Goal: Information Seeking & Learning: Find specific fact

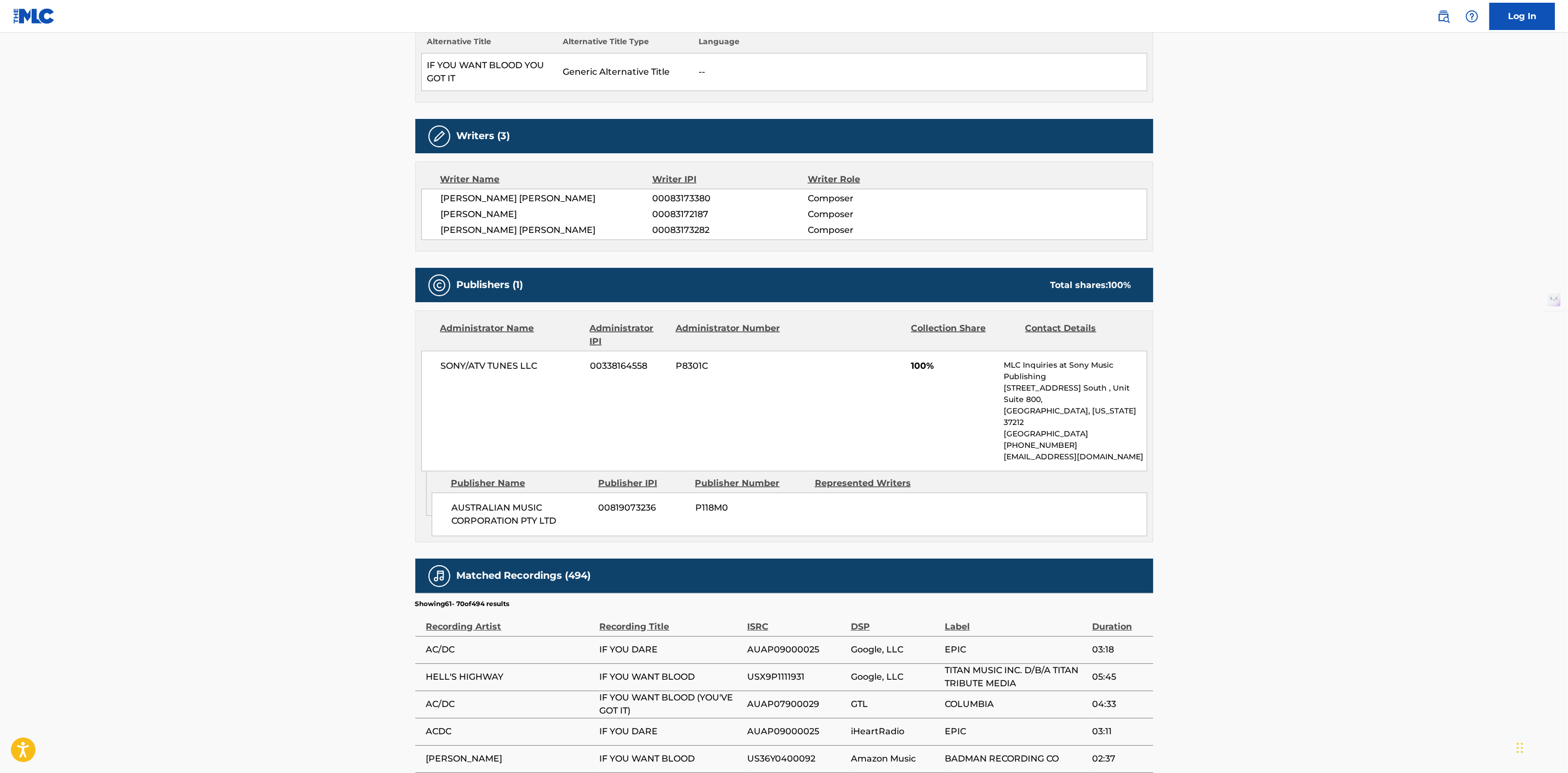
scroll to position [409, 0]
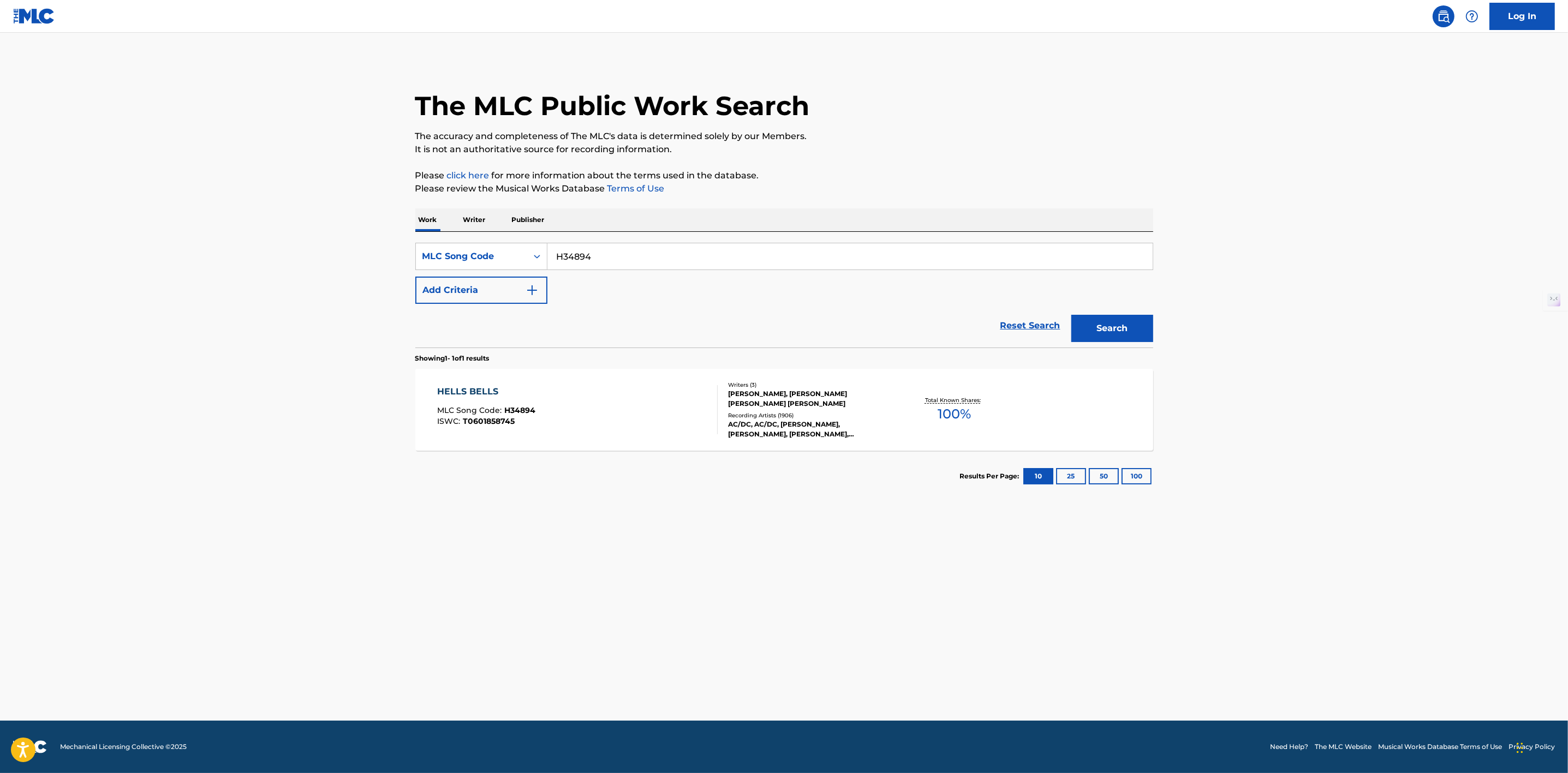
click at [697, 408] on div "HELLS BELLS MLC Song Code : H34894 ISWC : T0601858745" at bounding box center [577, 410] width 280 height 49
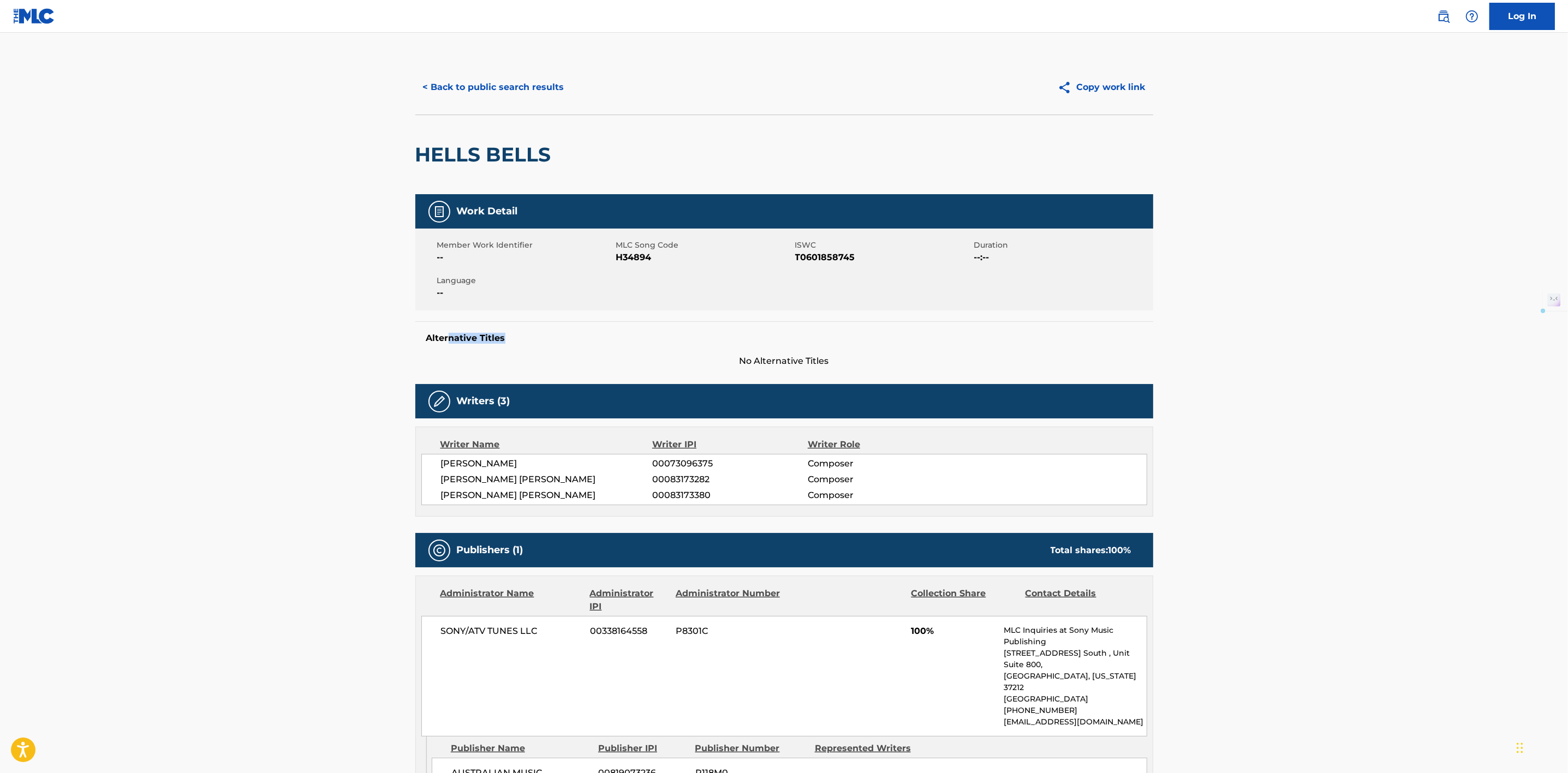
drag, startPoint x: 447, startPoint y: 322, endPoint x: 539, endPoint y: 344, distance: 94.6
click at [537, 344] on div "Alternative Titles No Alternative Titles" at bounding box center [784, 345] width 738 height 47
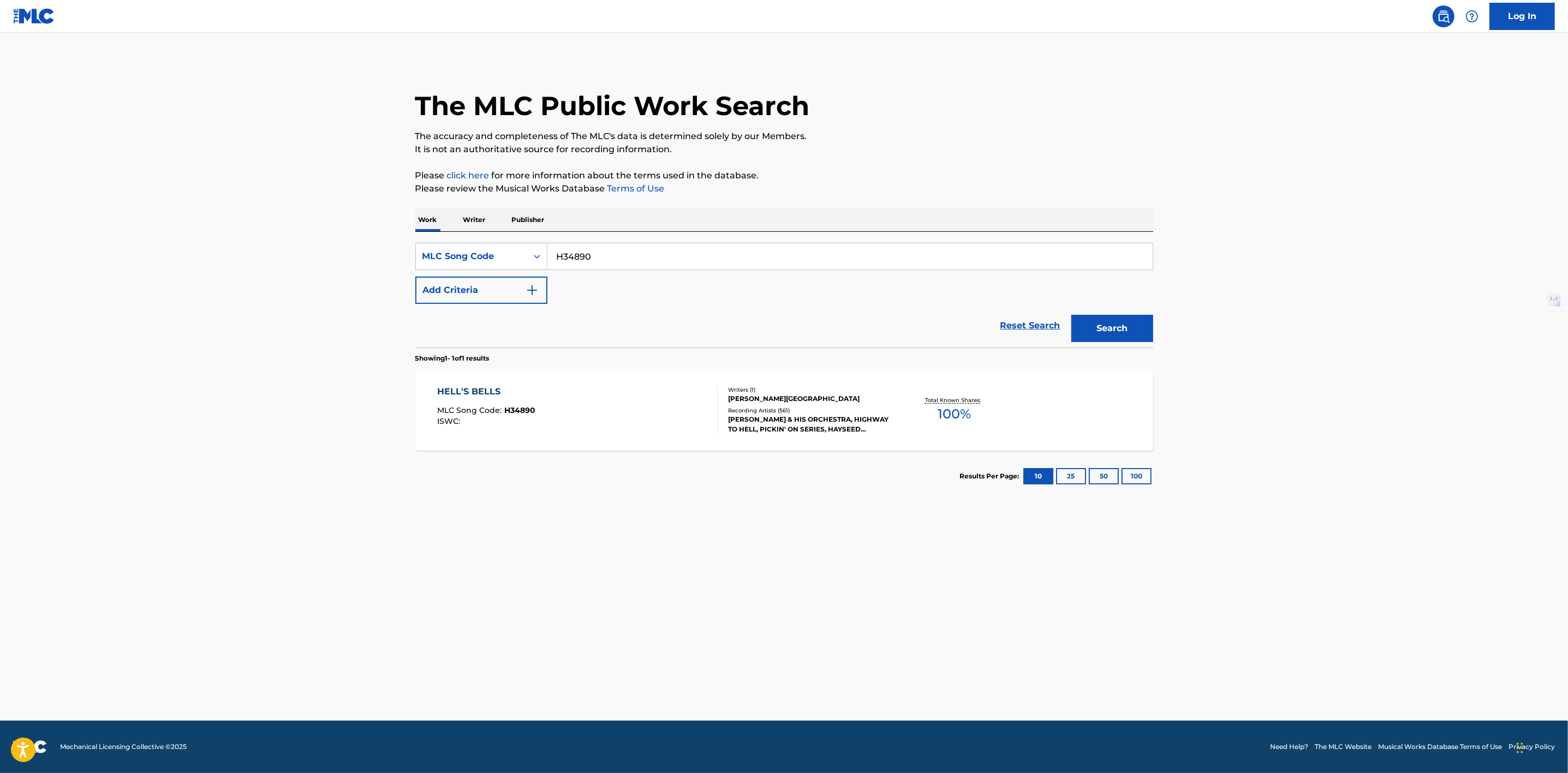
click at [768, 419] on div "ART KASSEL & HIS ORCHESTRA, HIGHWAY TO HELL, PICKIN' ON SERIES, HAYSEED DIXIE, …" at bounding box center [811, 424] width 165 height 19
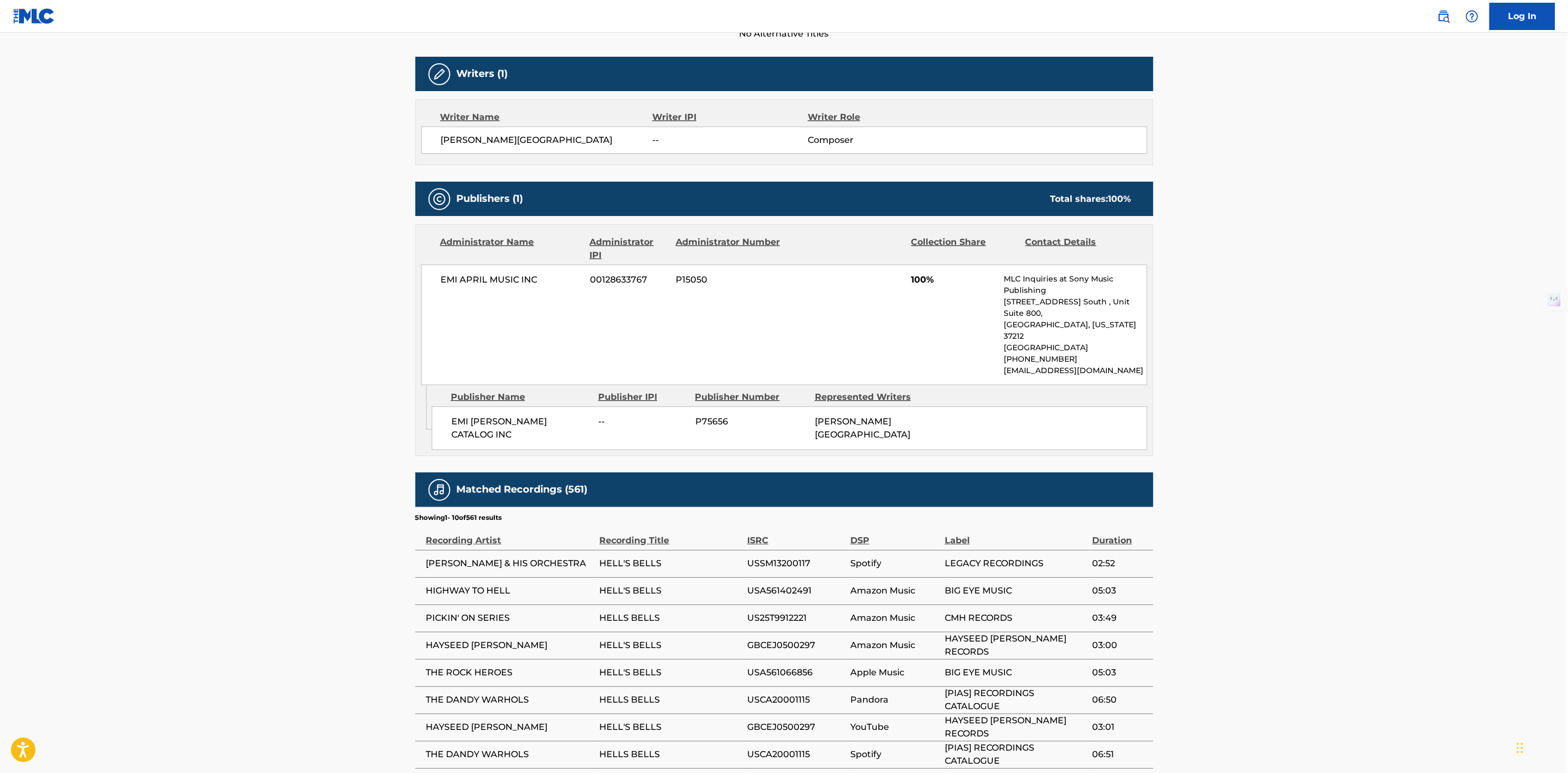
scroll to position [451, 0]
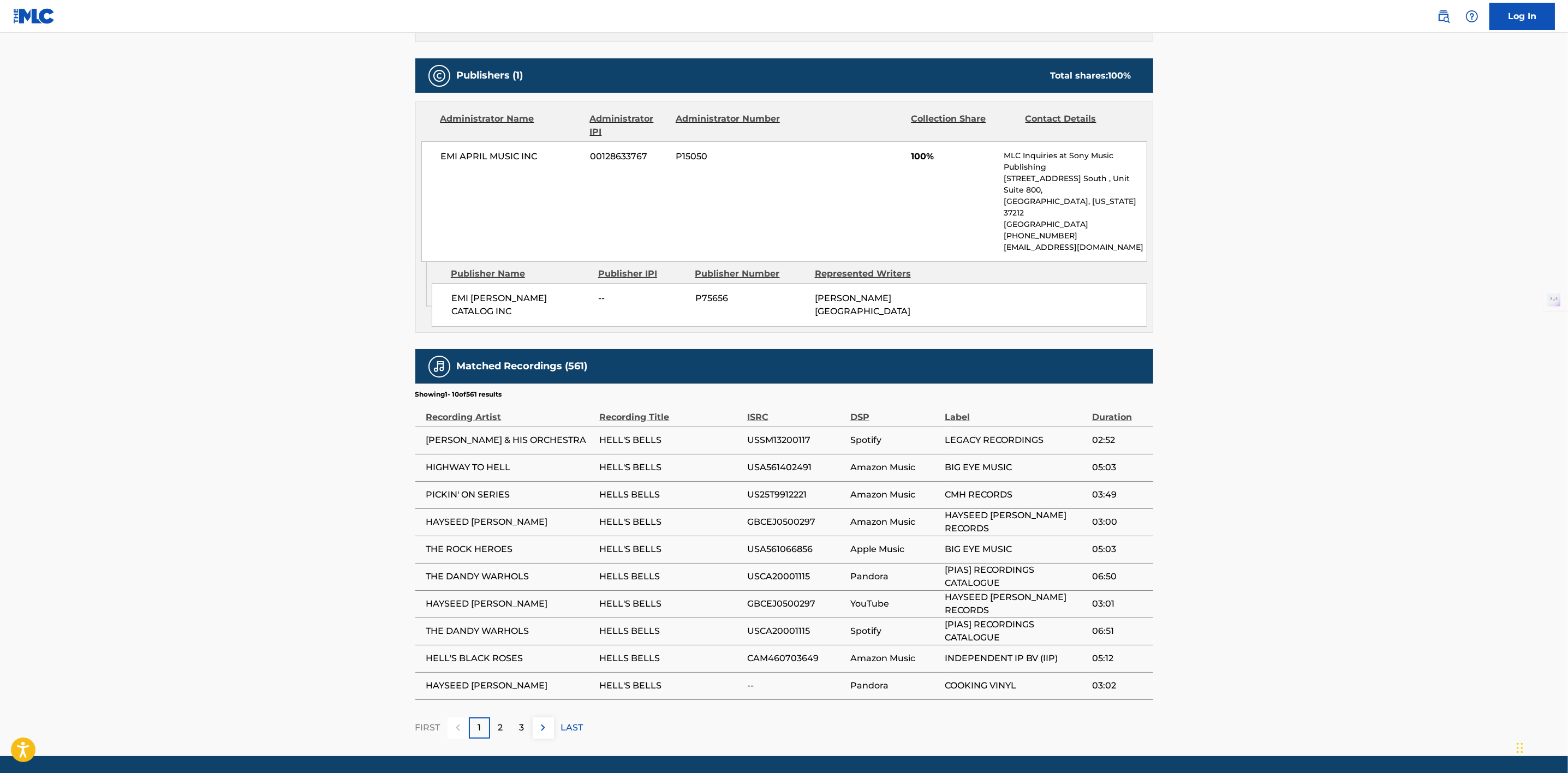
click at [502, 721] on p "2" at bounding box center [500, 728] width 5 height 13
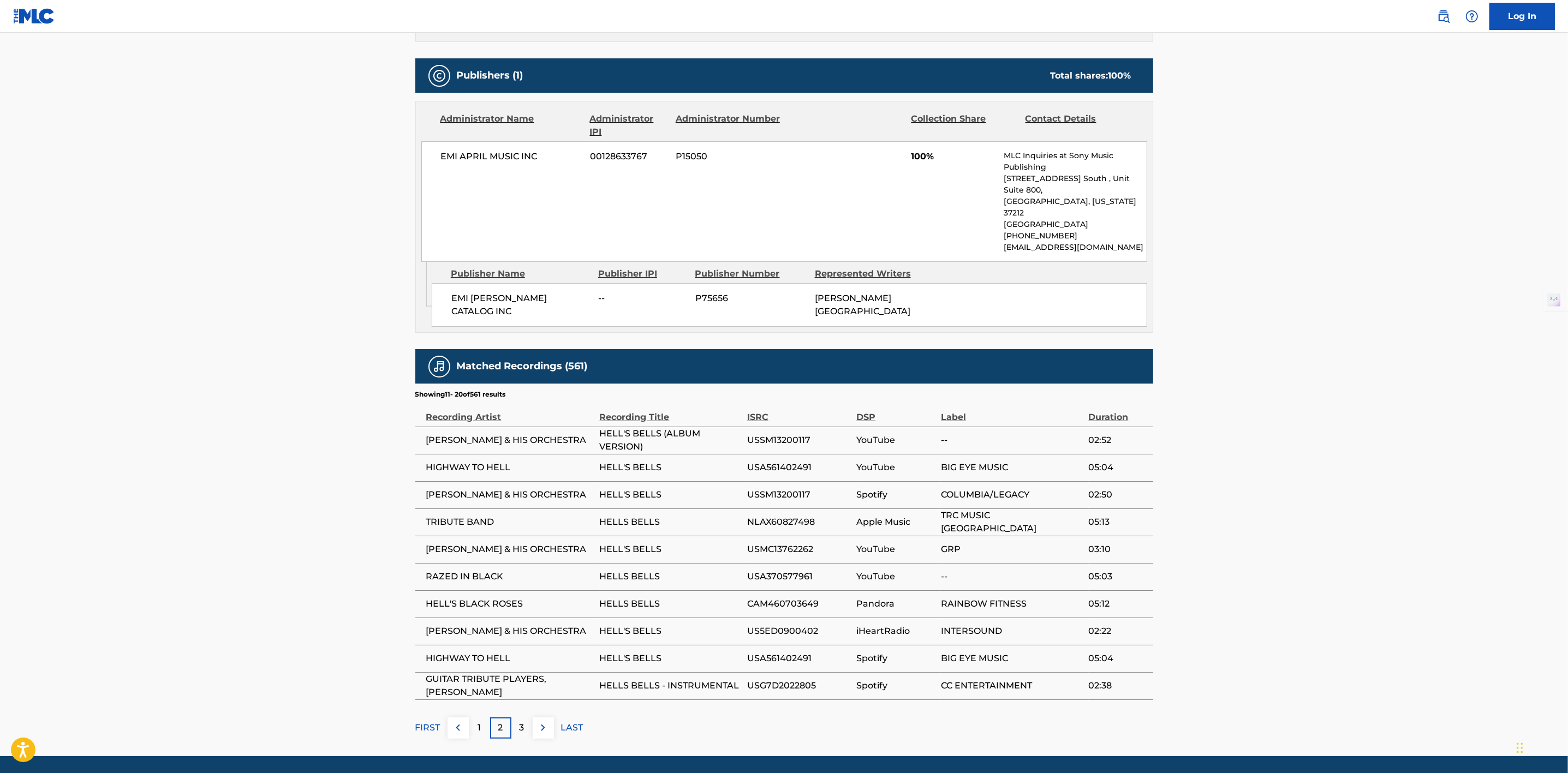
click at [527, 717] on div "3" at bounding box center [522, 728] width 21 height 21
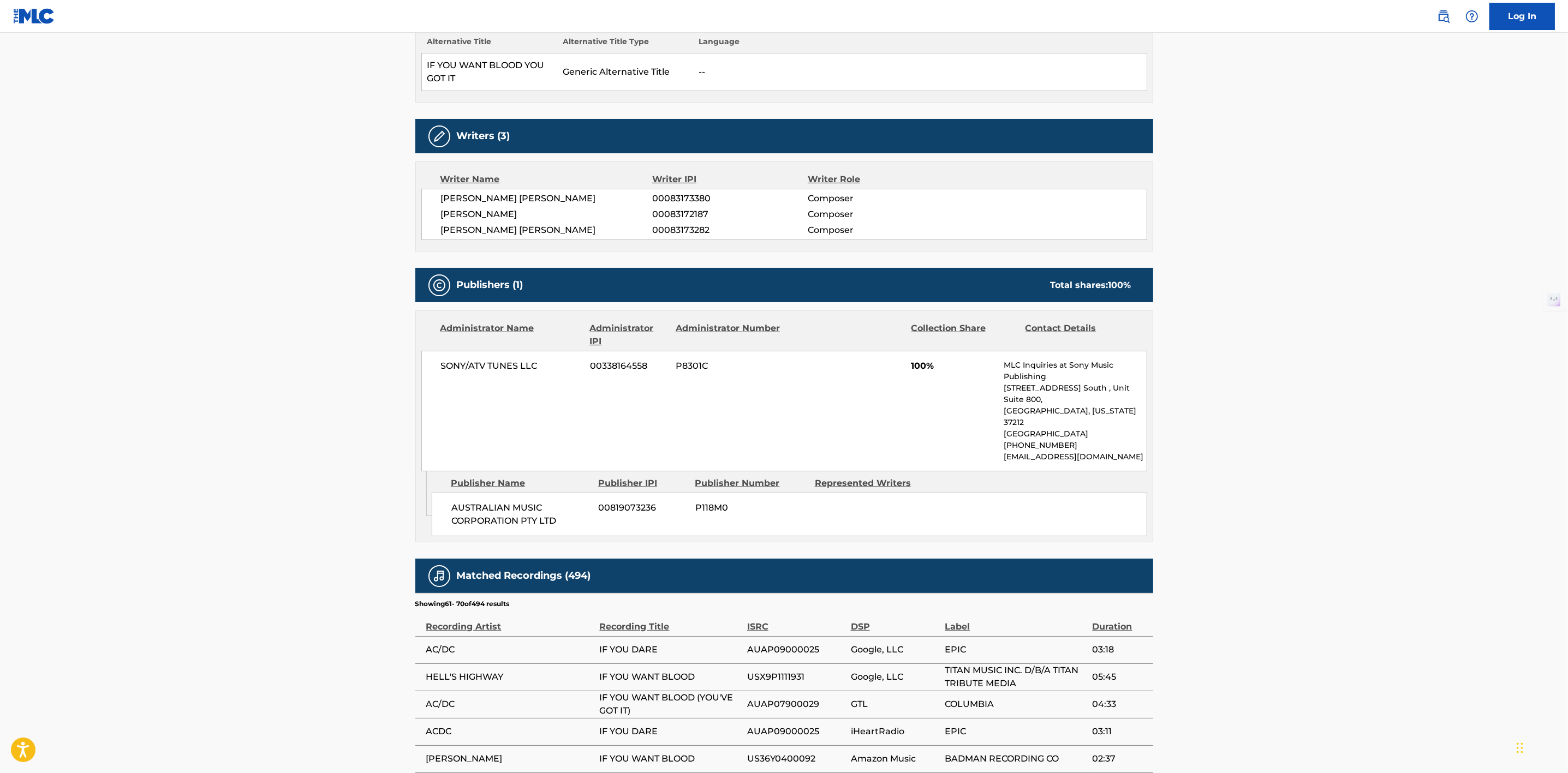
scroll to position [546, 0]
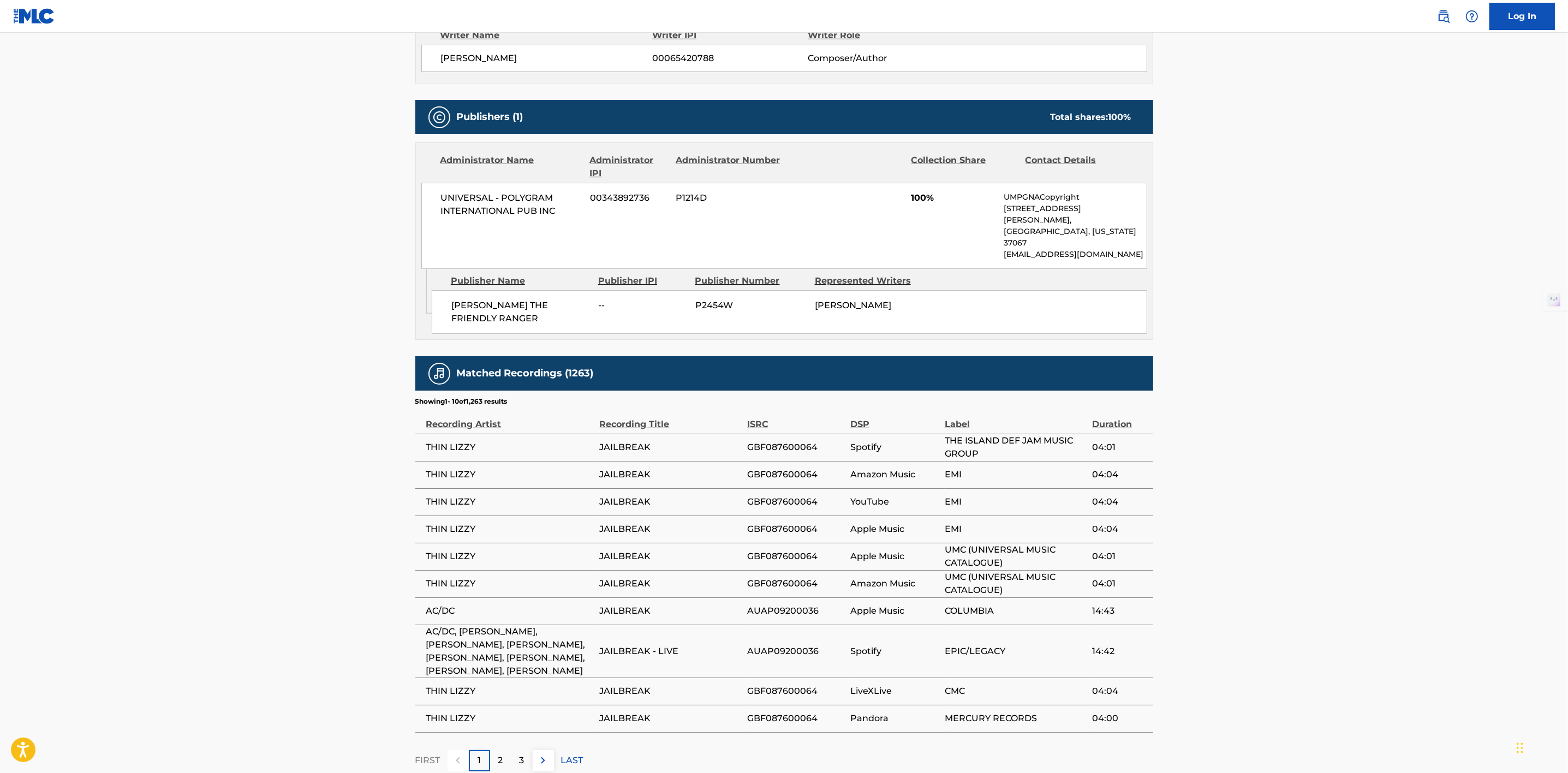
scroll to position [438, 0]
